Goal: Unclear

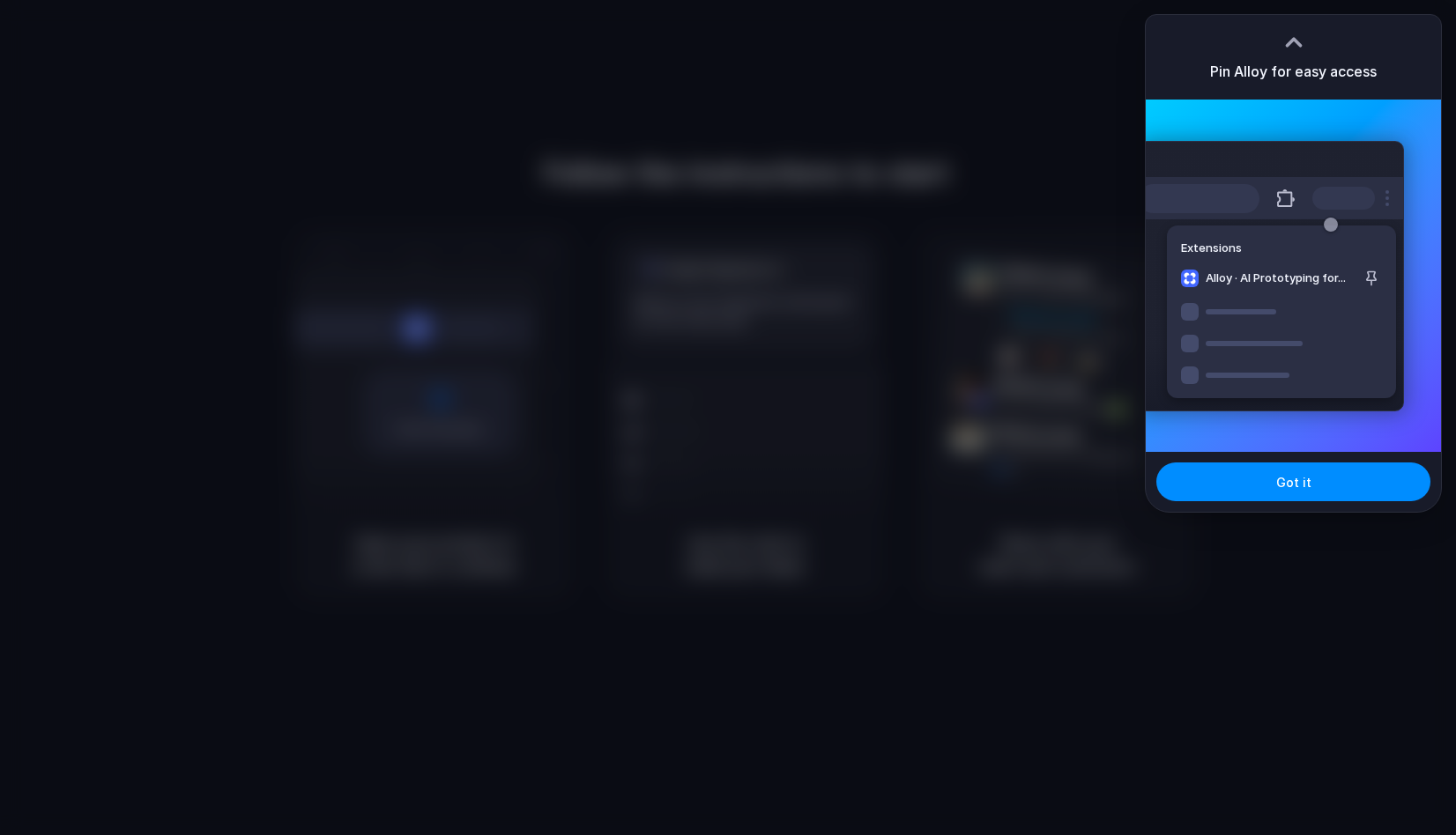
click at [1299, 35] on div at bounding box center [1294, 42] width 26 height 26
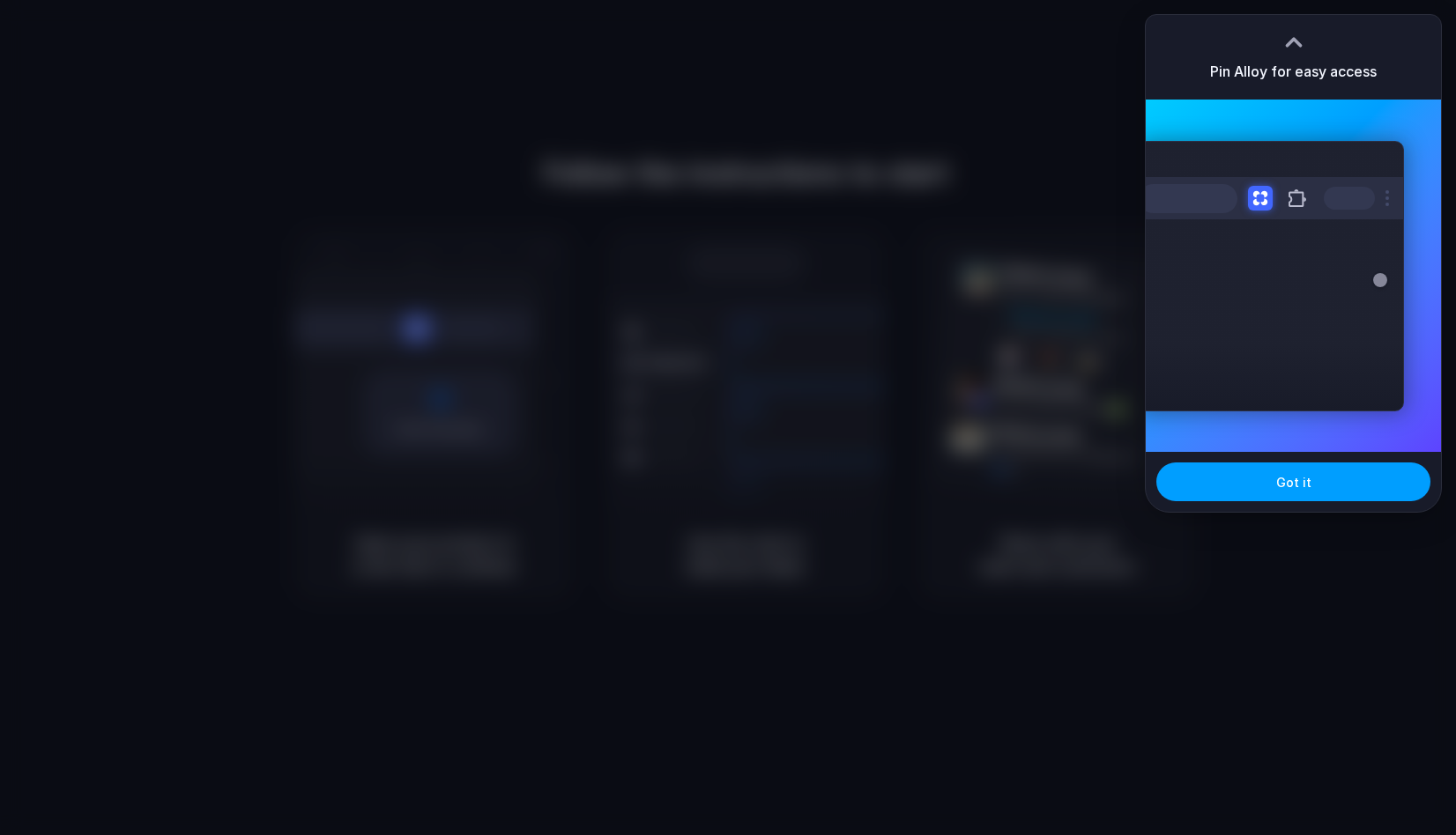
click at [1309, 480] on button "Got it" at bounding box center [1294, 481] width 274 height 38
